Goal: Task Accomplishment & Management: Manage account settings

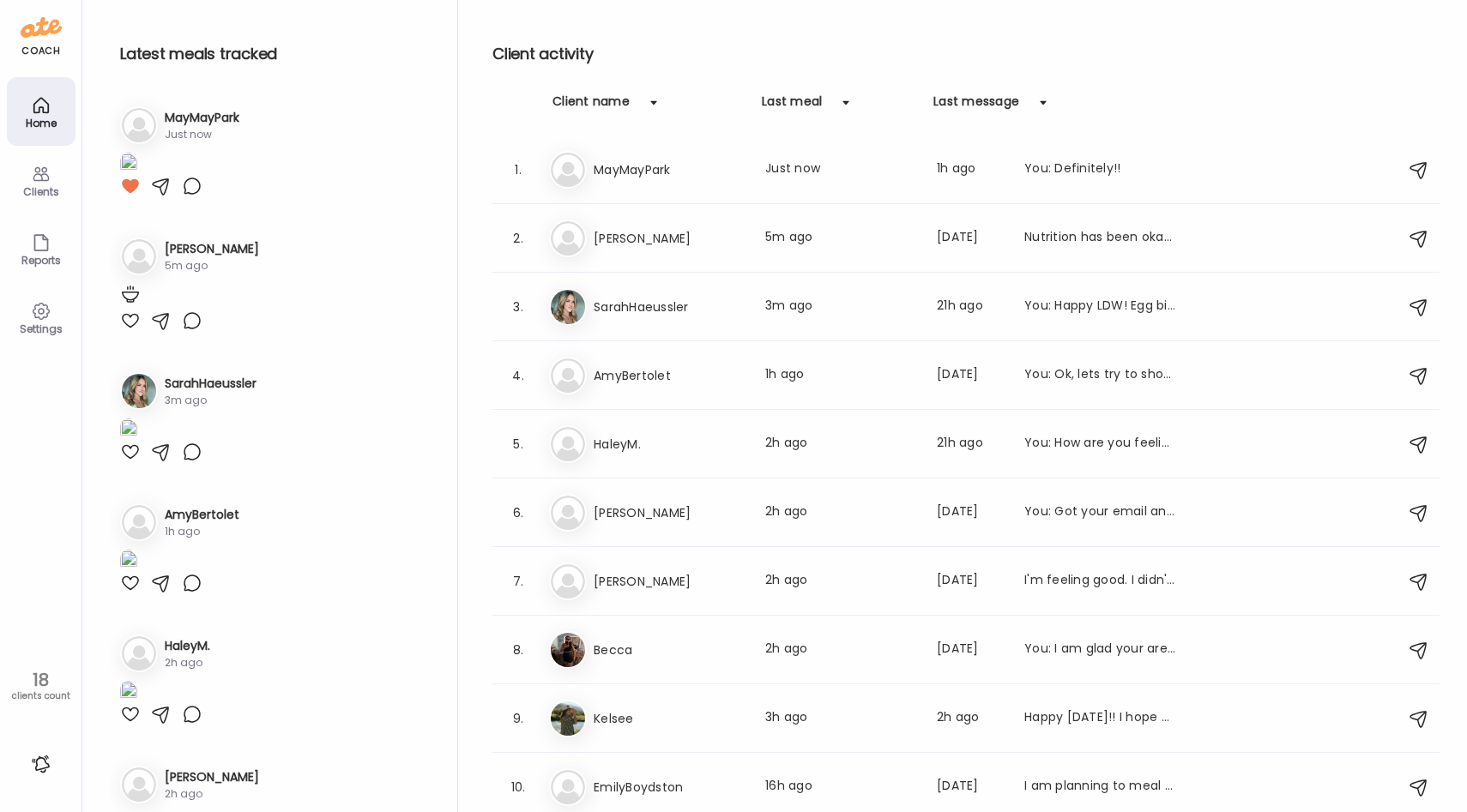
click at [38, 303] on icon at bounding box center [40, 312] width 17 height 17
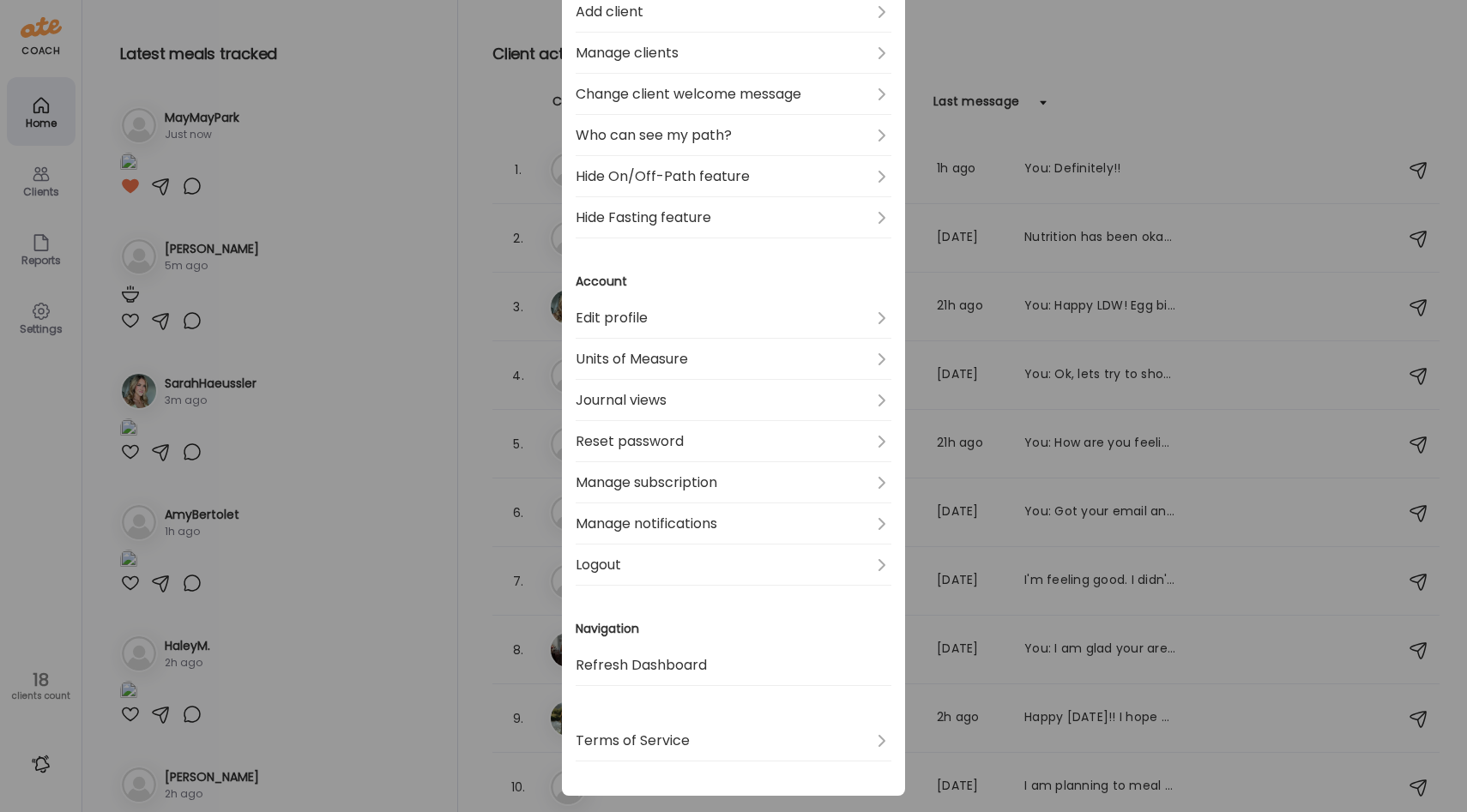
scroll to position [372, 0]
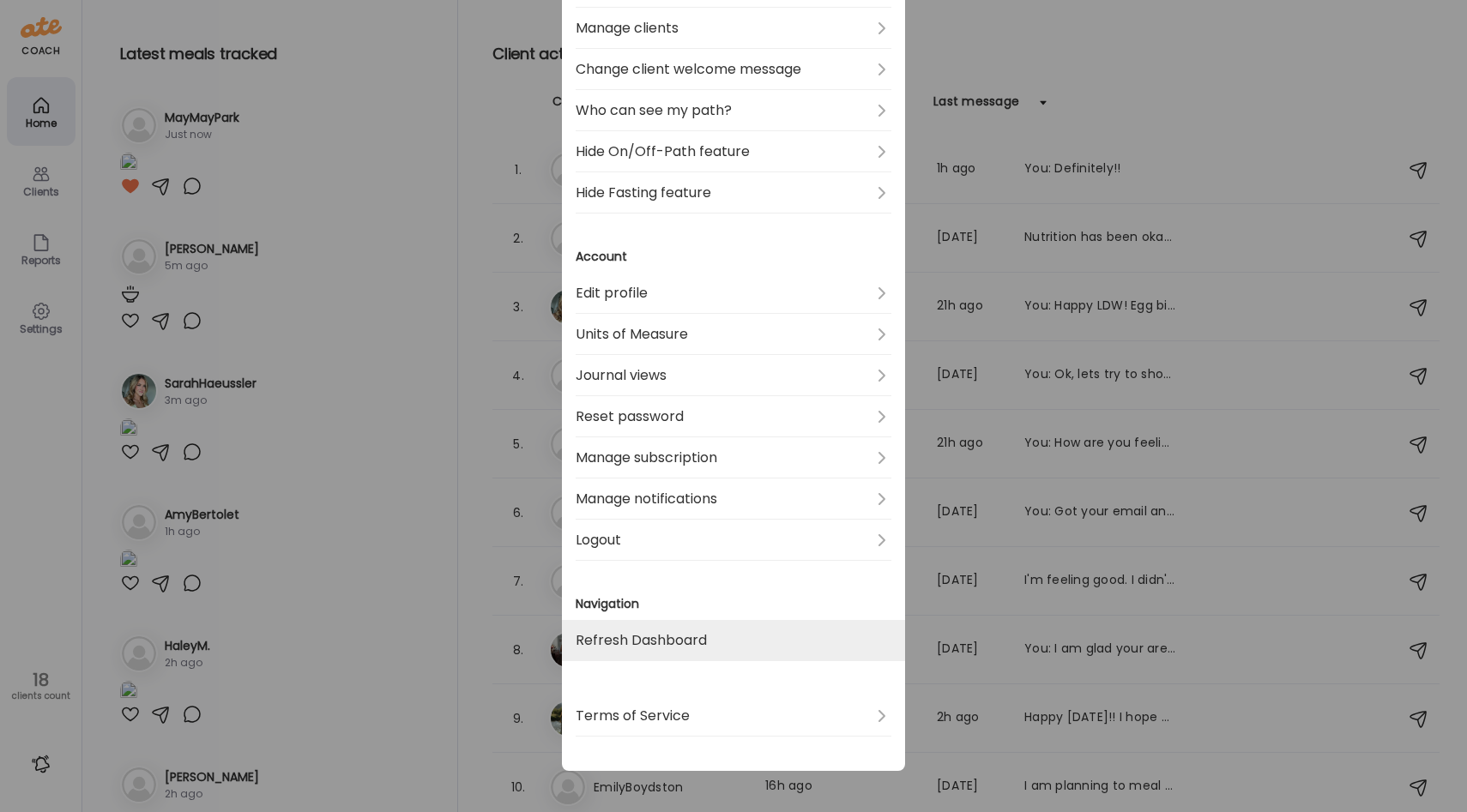
click at [685, 640] on link "Refresh Dashboard" at bounding box center [733, 641] width 315 height 41
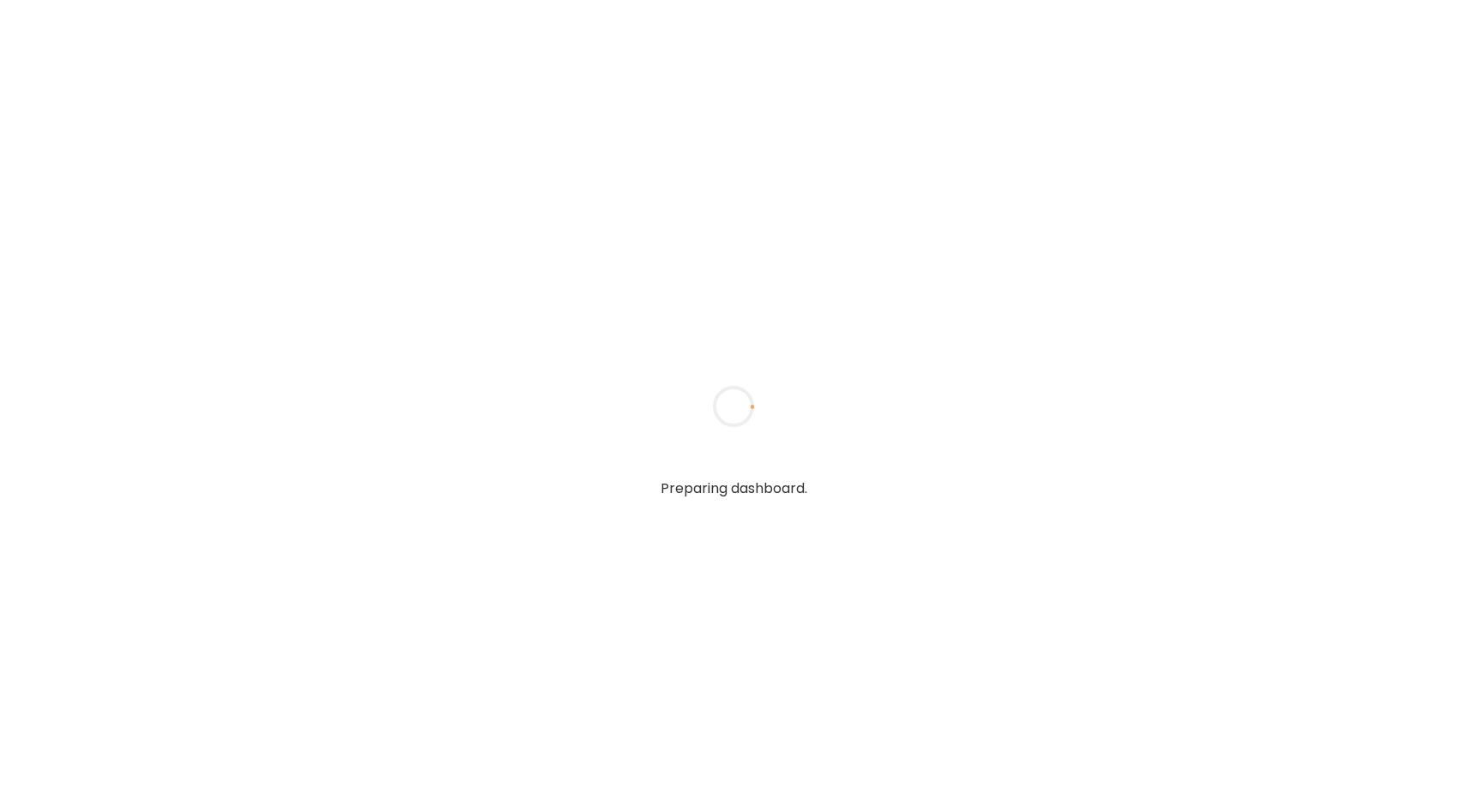
type input "**********"
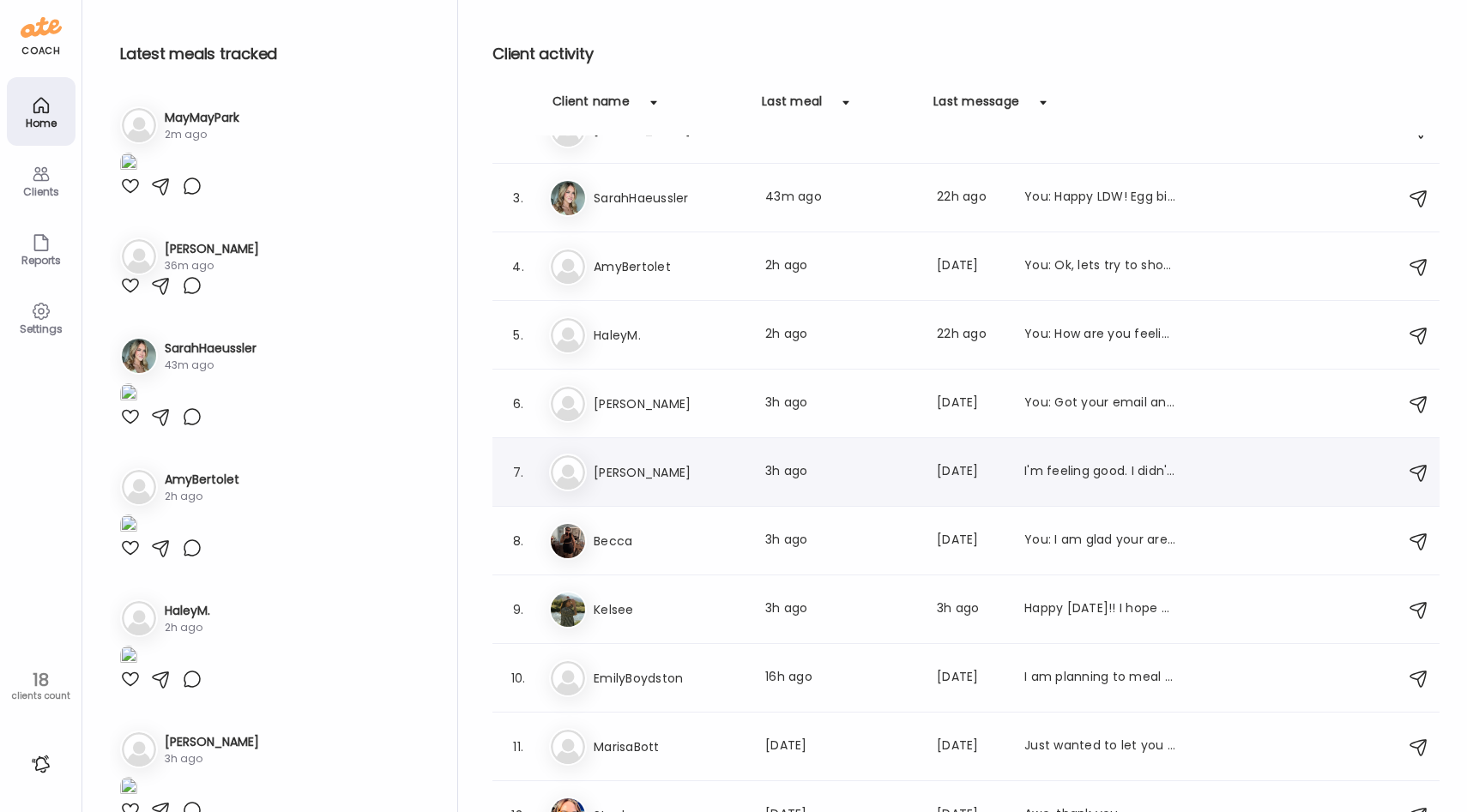
scroll to position [111, 0]
click at [137, 176] on img at bounding box center [129, 164] width 17 height 23
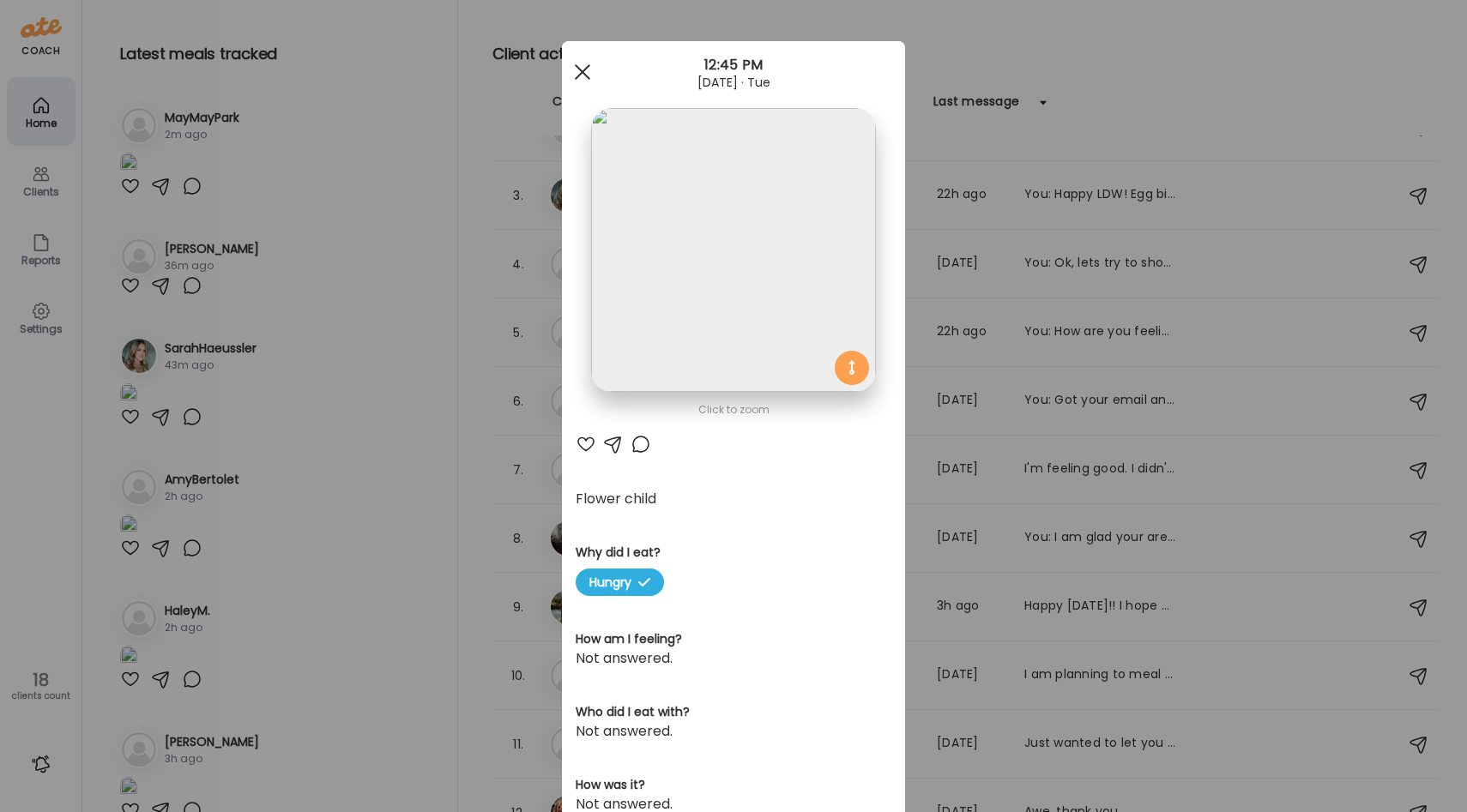
click at [591, 76] on div at bounding box center [582, 72] width 34 height 34
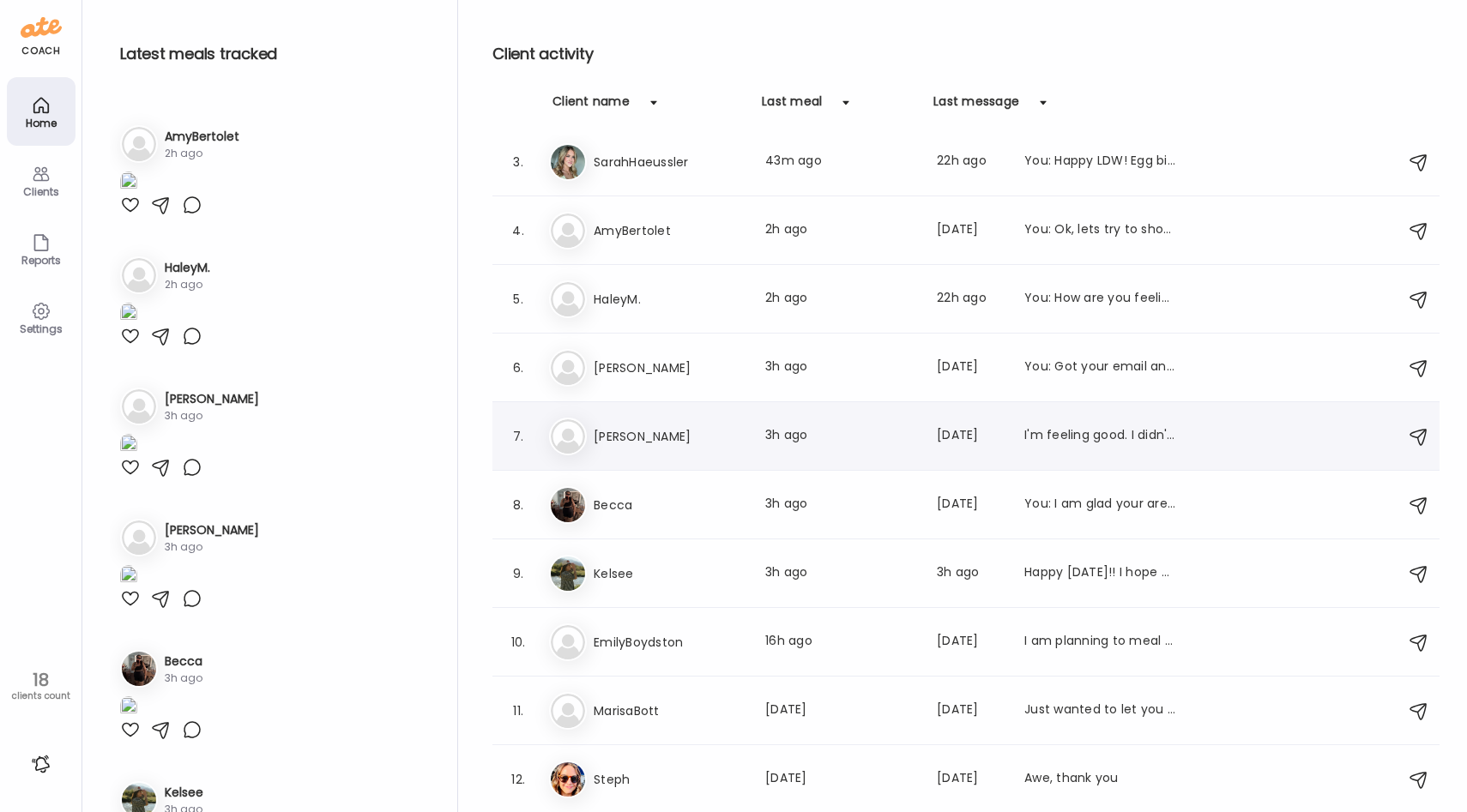
scroll to position [0, 0]
